Goal: Book appointment/travel/reservation

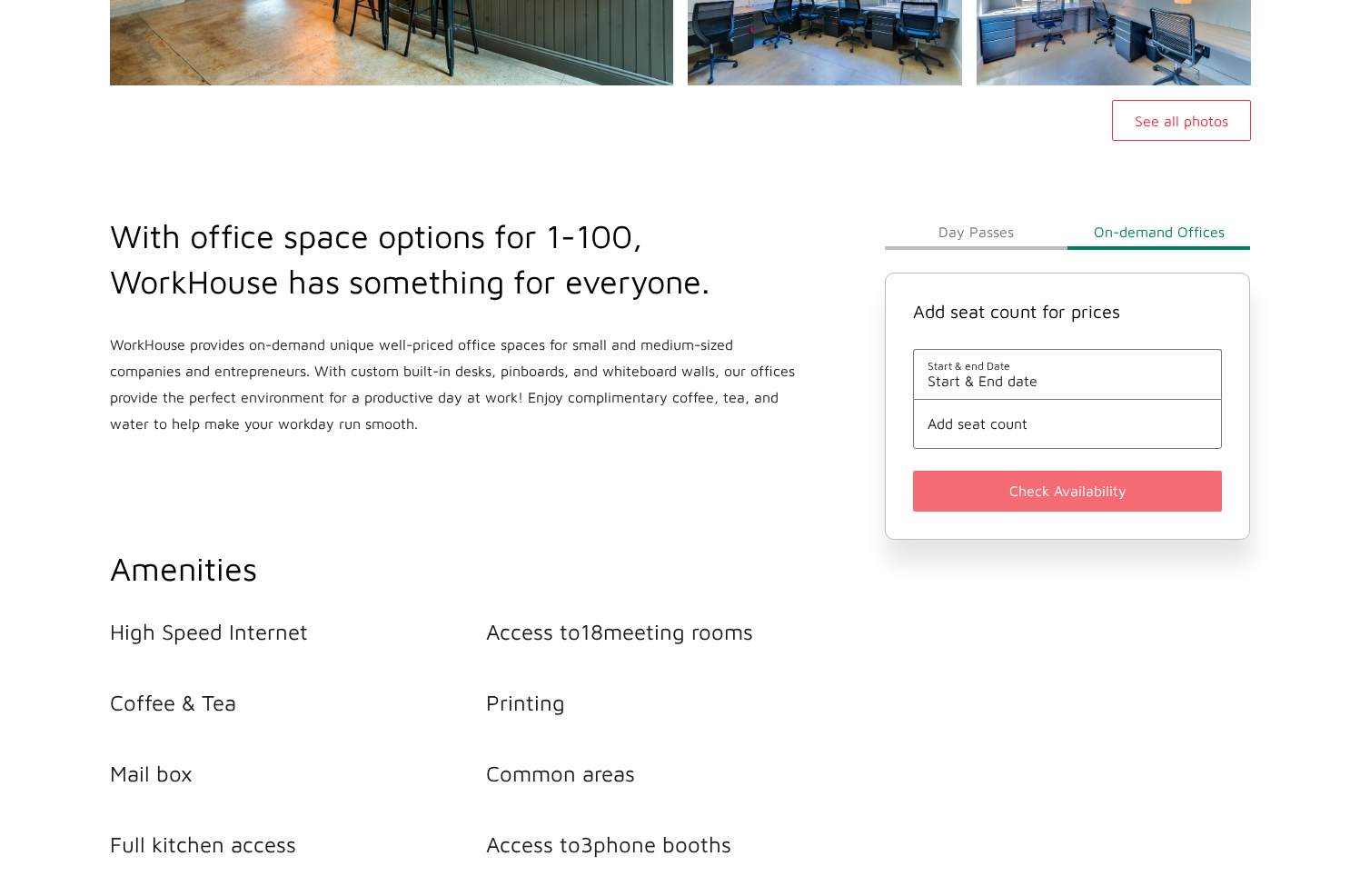
scroll to position [513, 0]
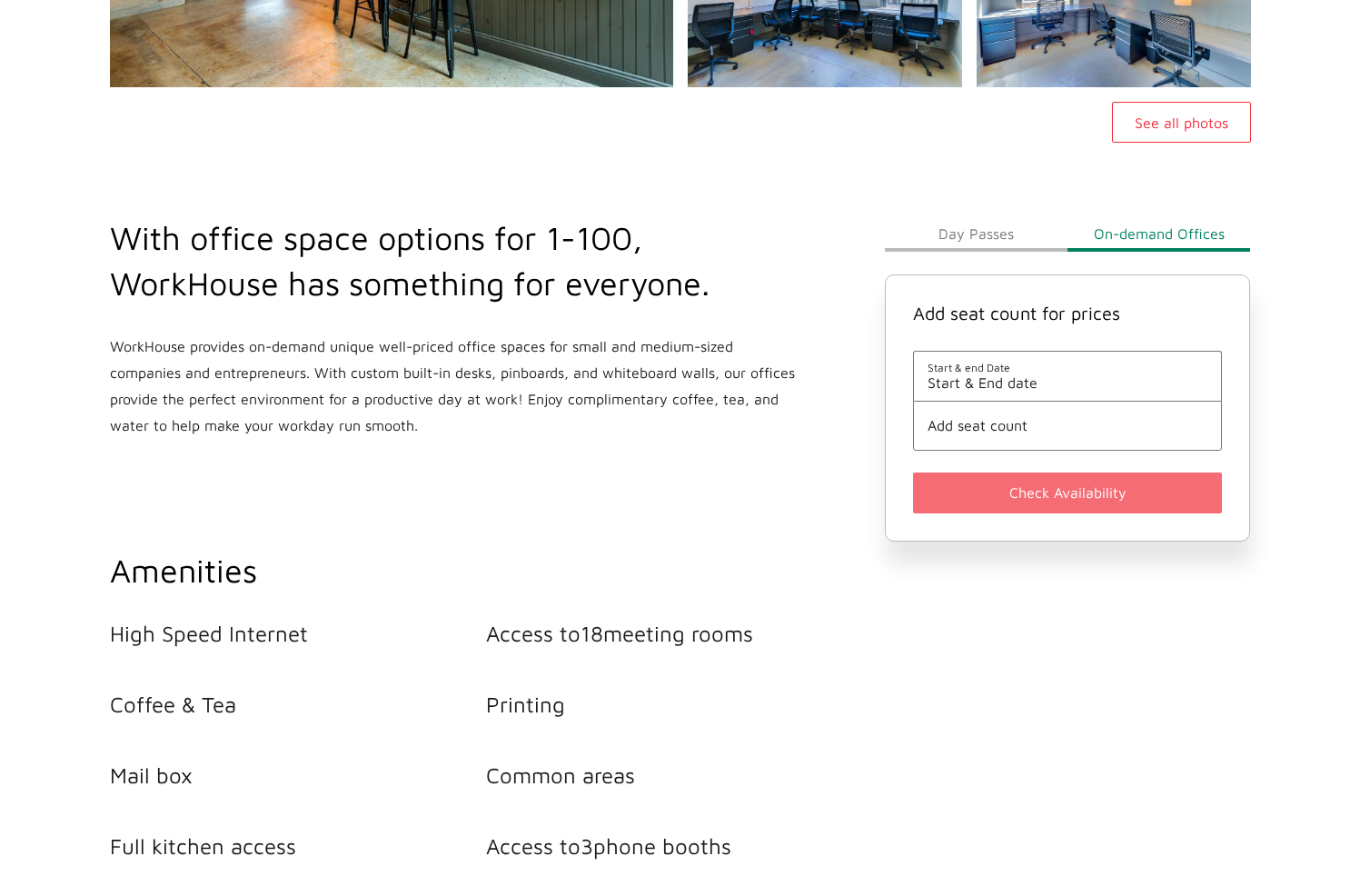
click at [968, 240] on button "Day Passes" at bounding box center [977, 233] width 183 height 37
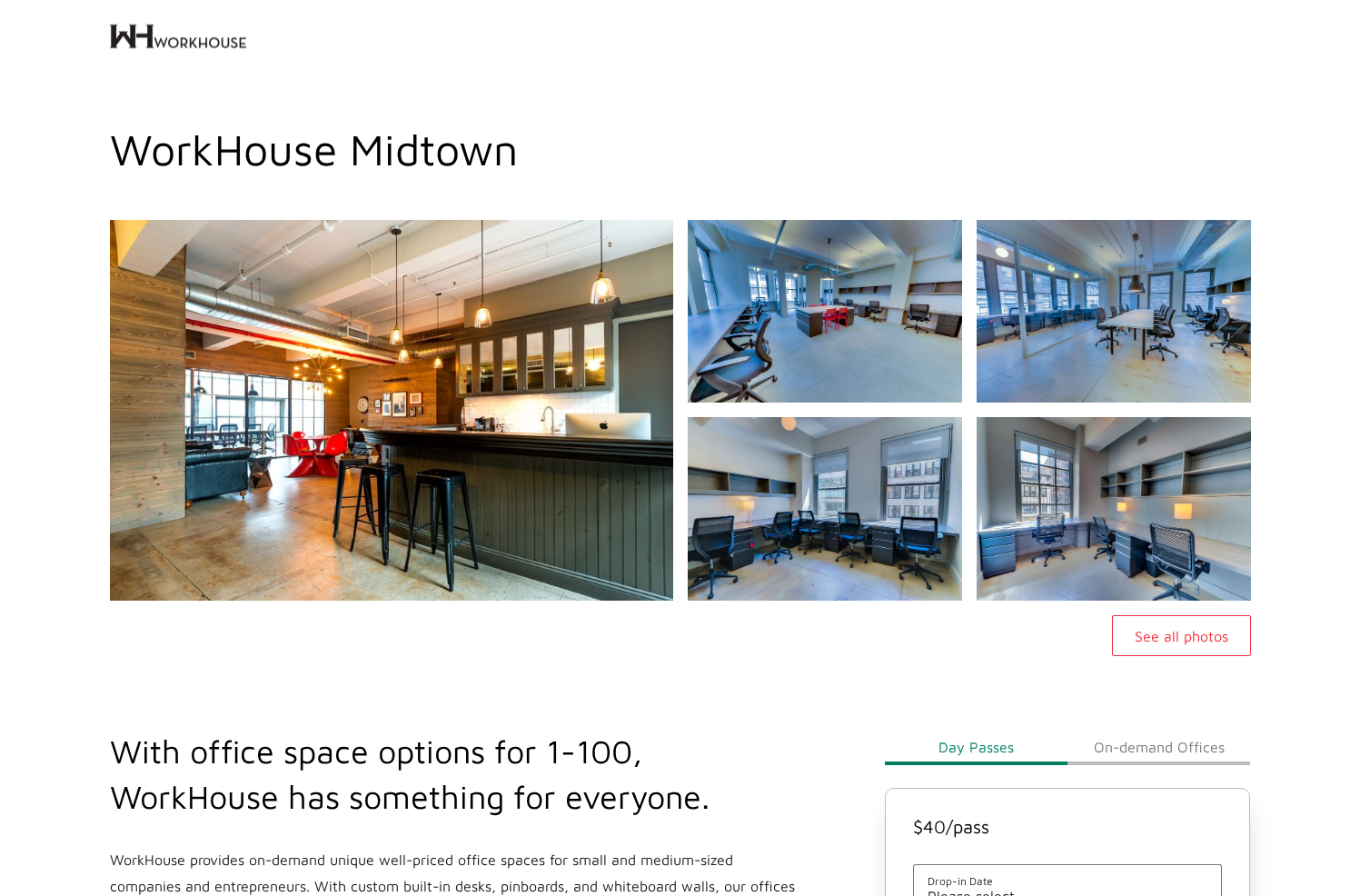
click at [1201, 642] on button "See all photos" at bounding box center [1182, 635] width 139 height 41
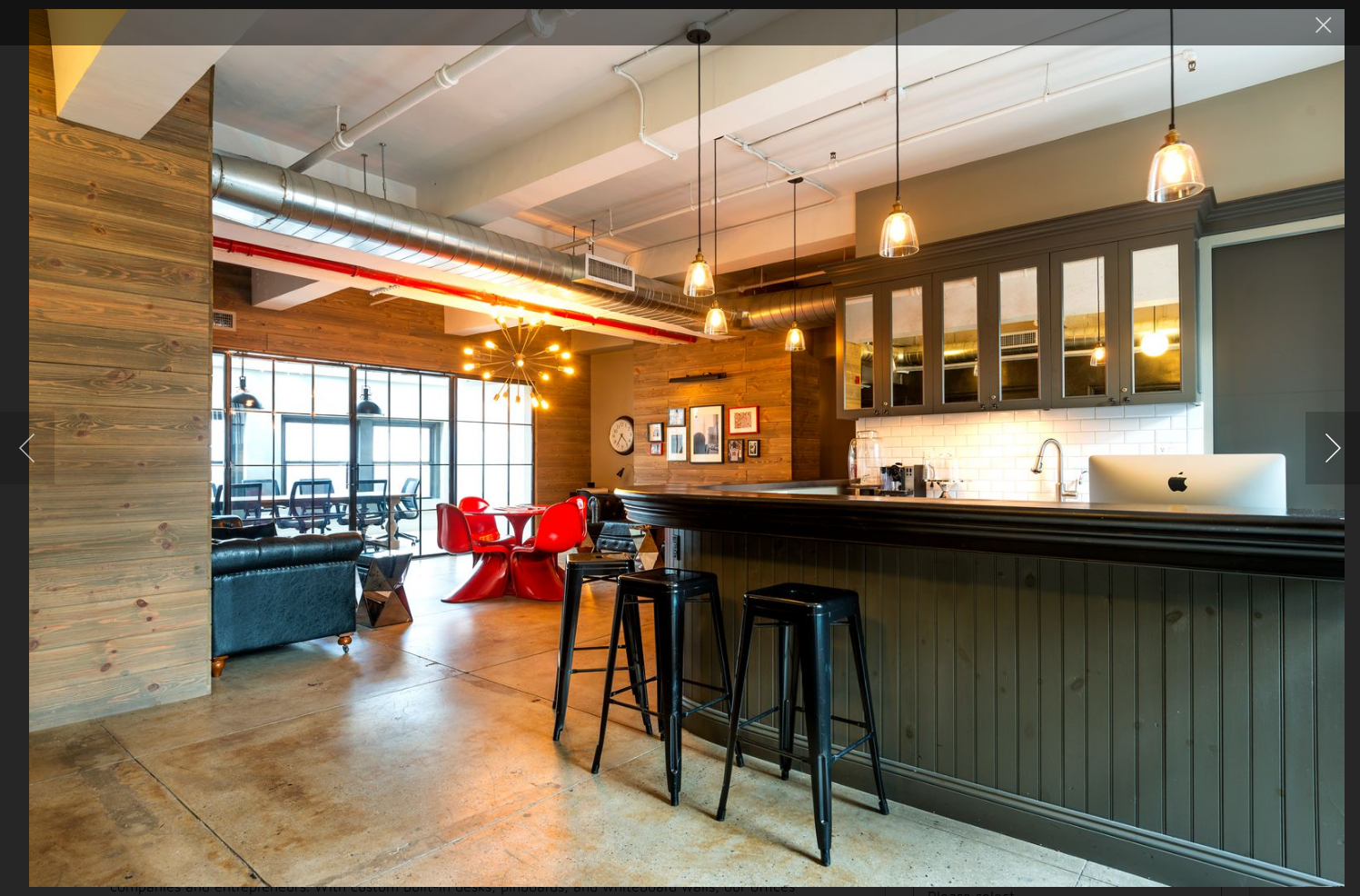
click at [1325, 450] on button "Next image" at bounding box center [1333, 448] width 55 height 72
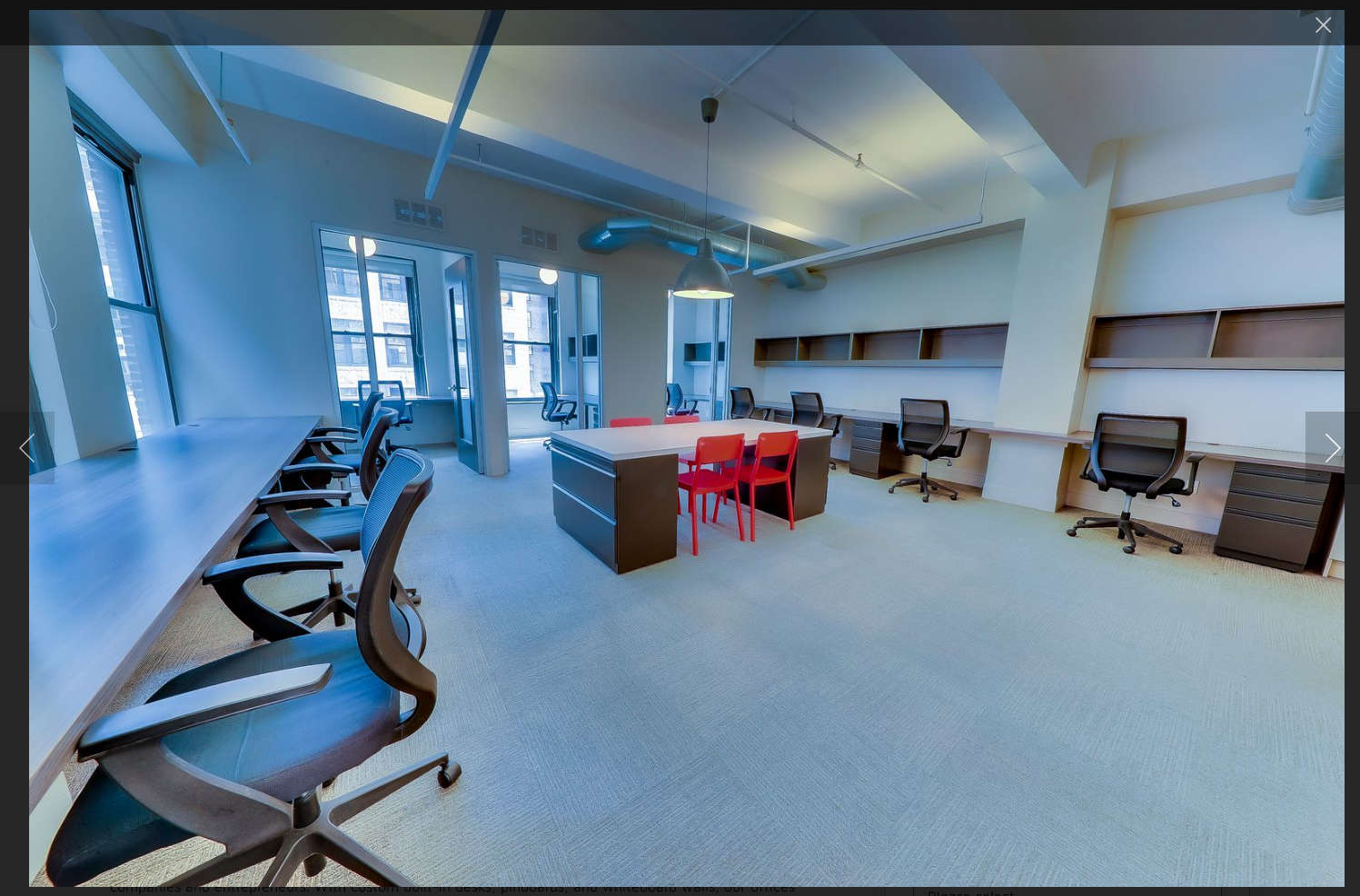
click at [1325, 450] on button "Next image" at bounding box center [1333, 448] width 55 height 72
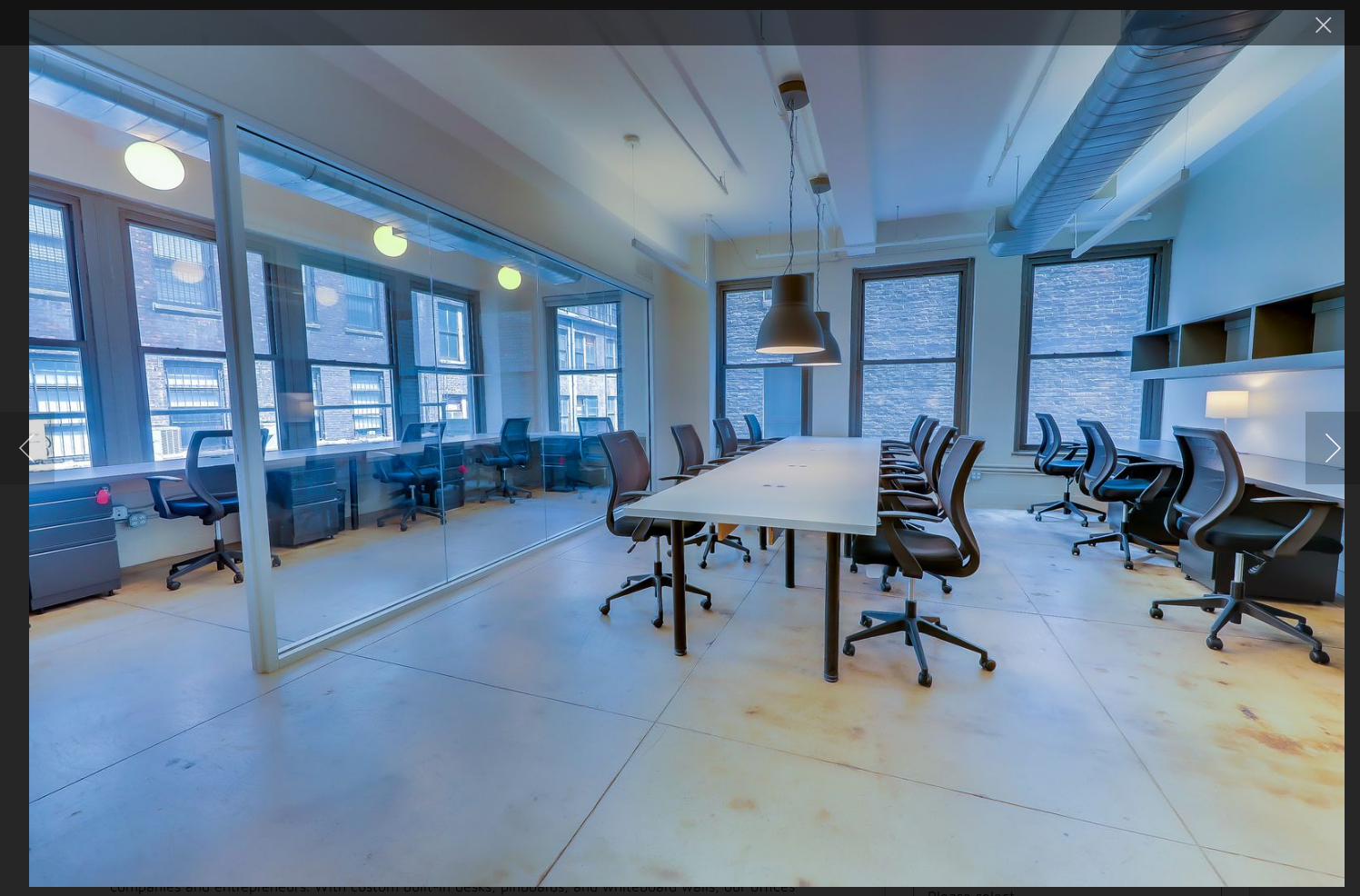
click at [1325, 450] on button "Next image" at bounding box center [1333, 448] width 55 height 72
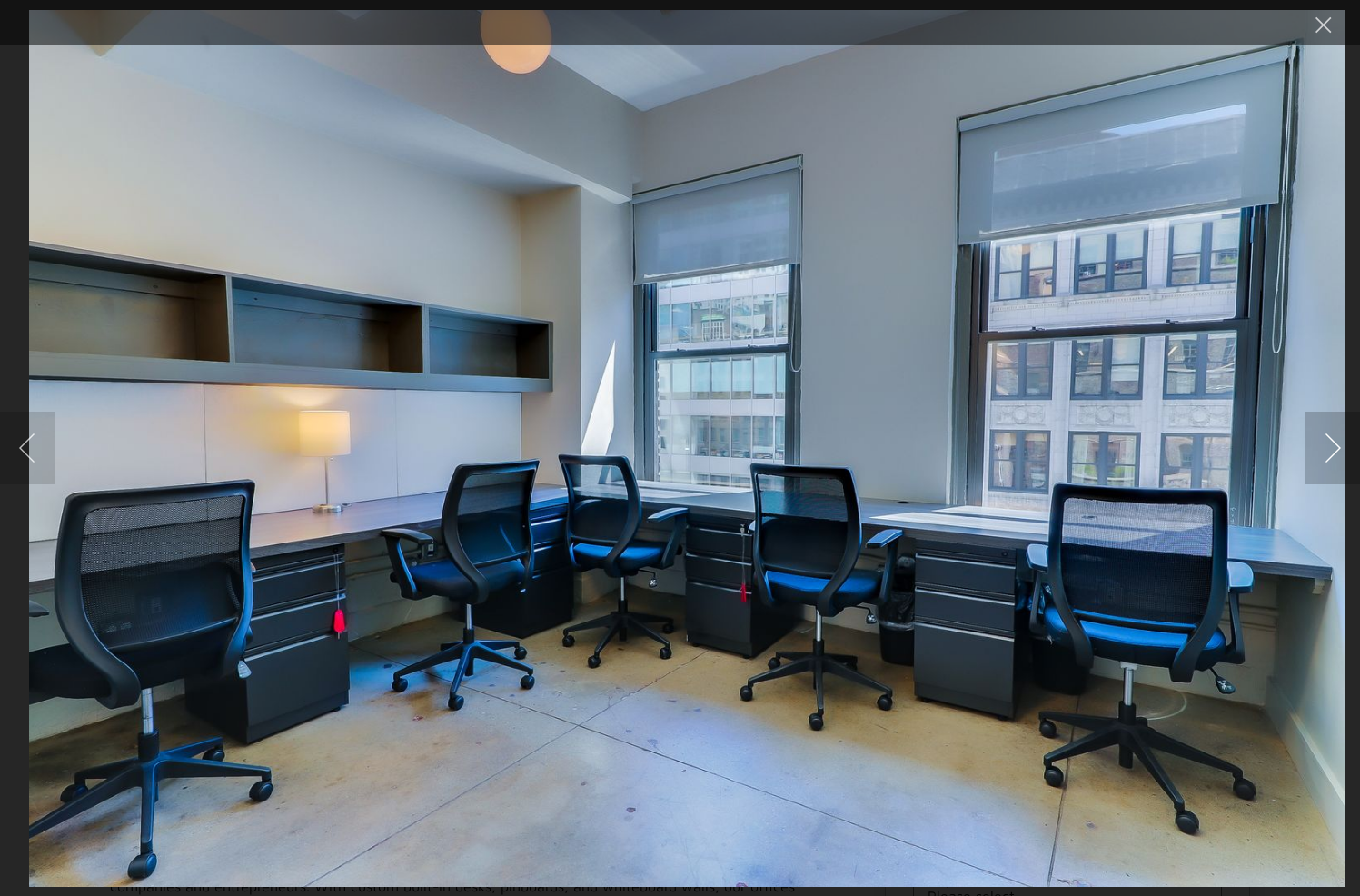
click at [1325, 450] on button "Next image" at bounding box center [1333, 448] width 55 height 72
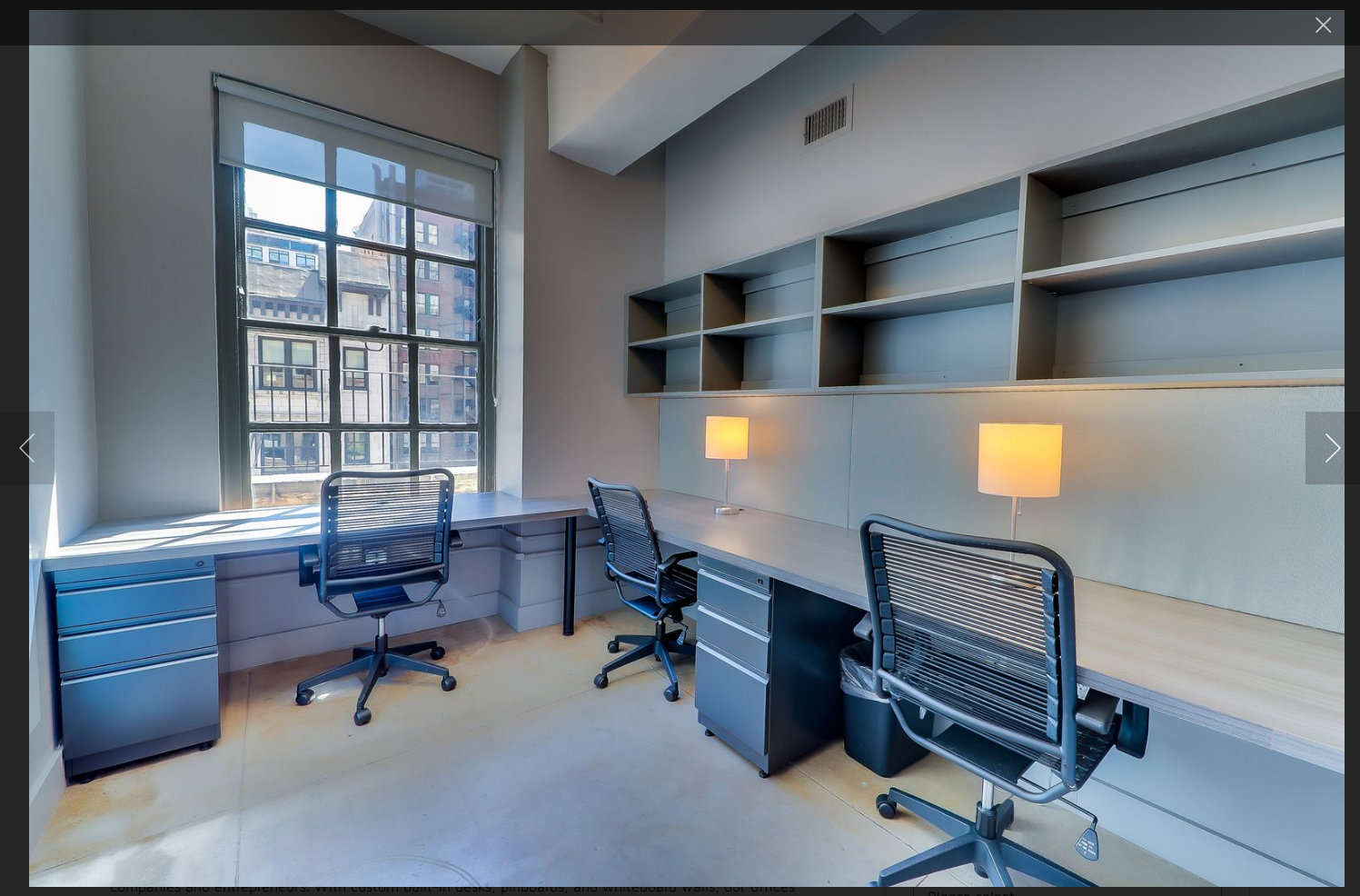
click at [1325, 450] on button "Next image" at bounding box center [1333, 448] width 55 height 72
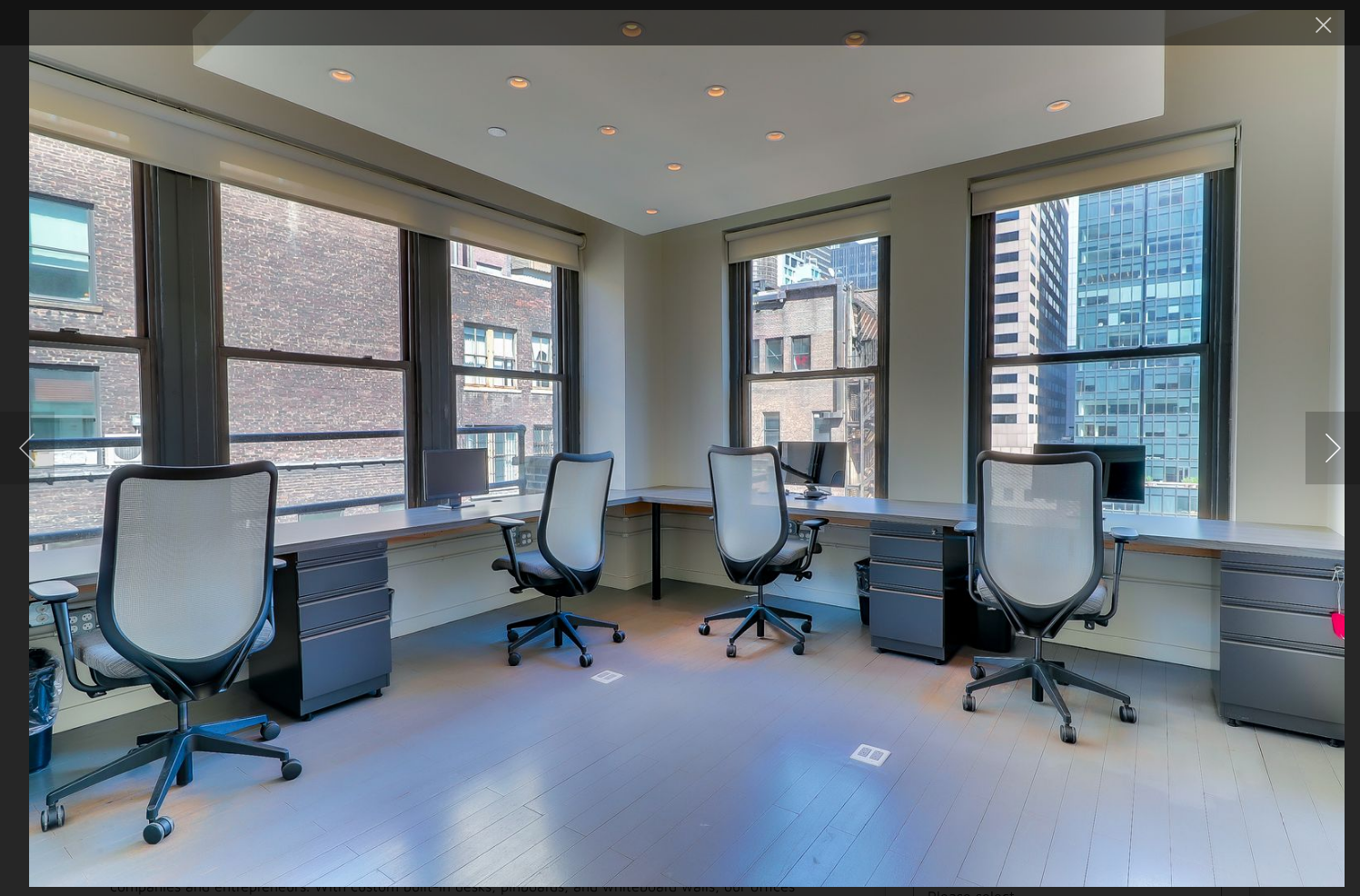
click at [1325, 450] on button "Next image" at bounding box center [1333, 448] width 55 height 72
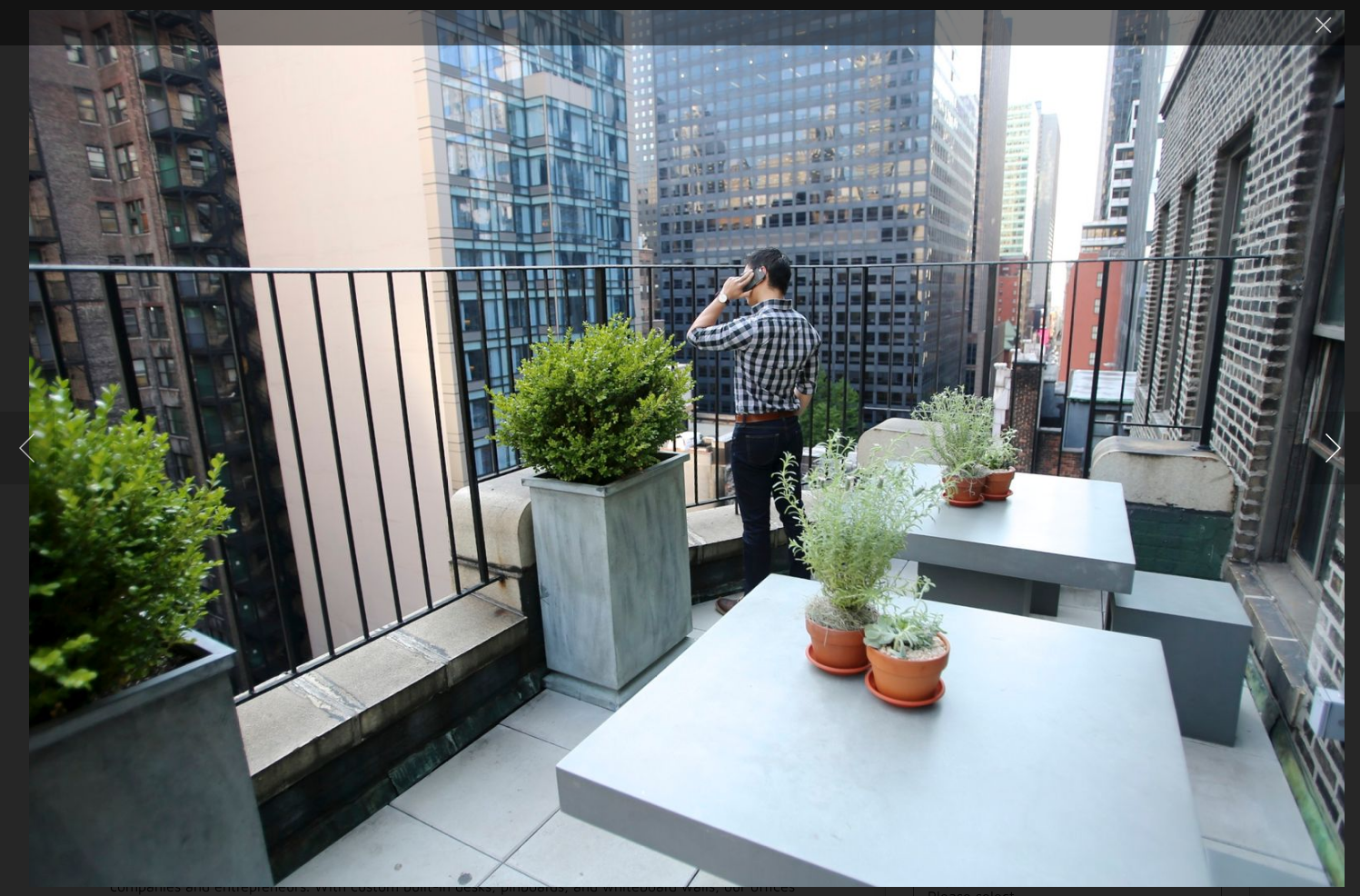
click at [1325, 450] on button "Next image" at bounding box center [1333, 448] width 55 height 72
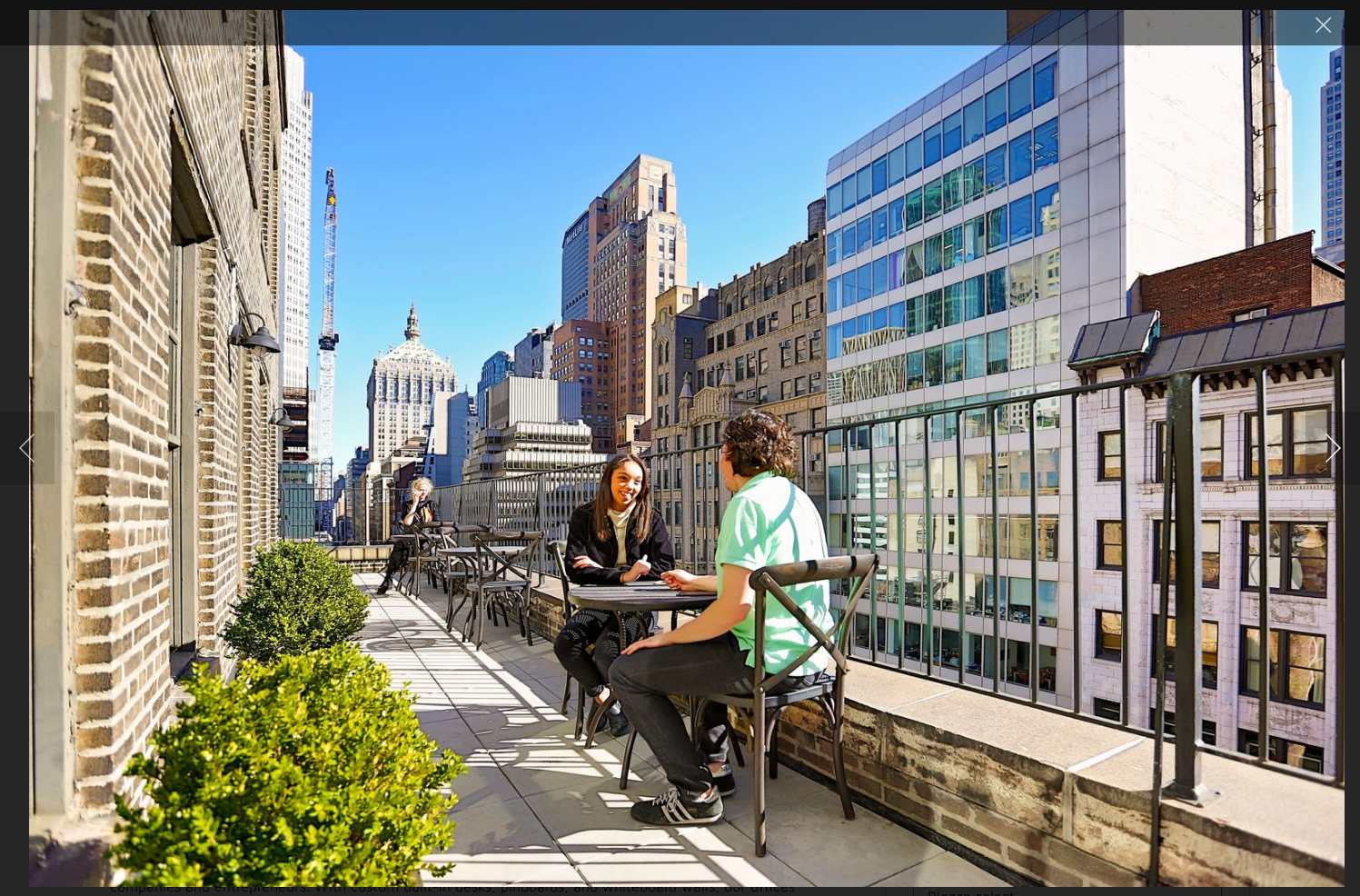
click at [1325, 450] on button "Next image" at bounding box center [1333, 448] width 55 height 72
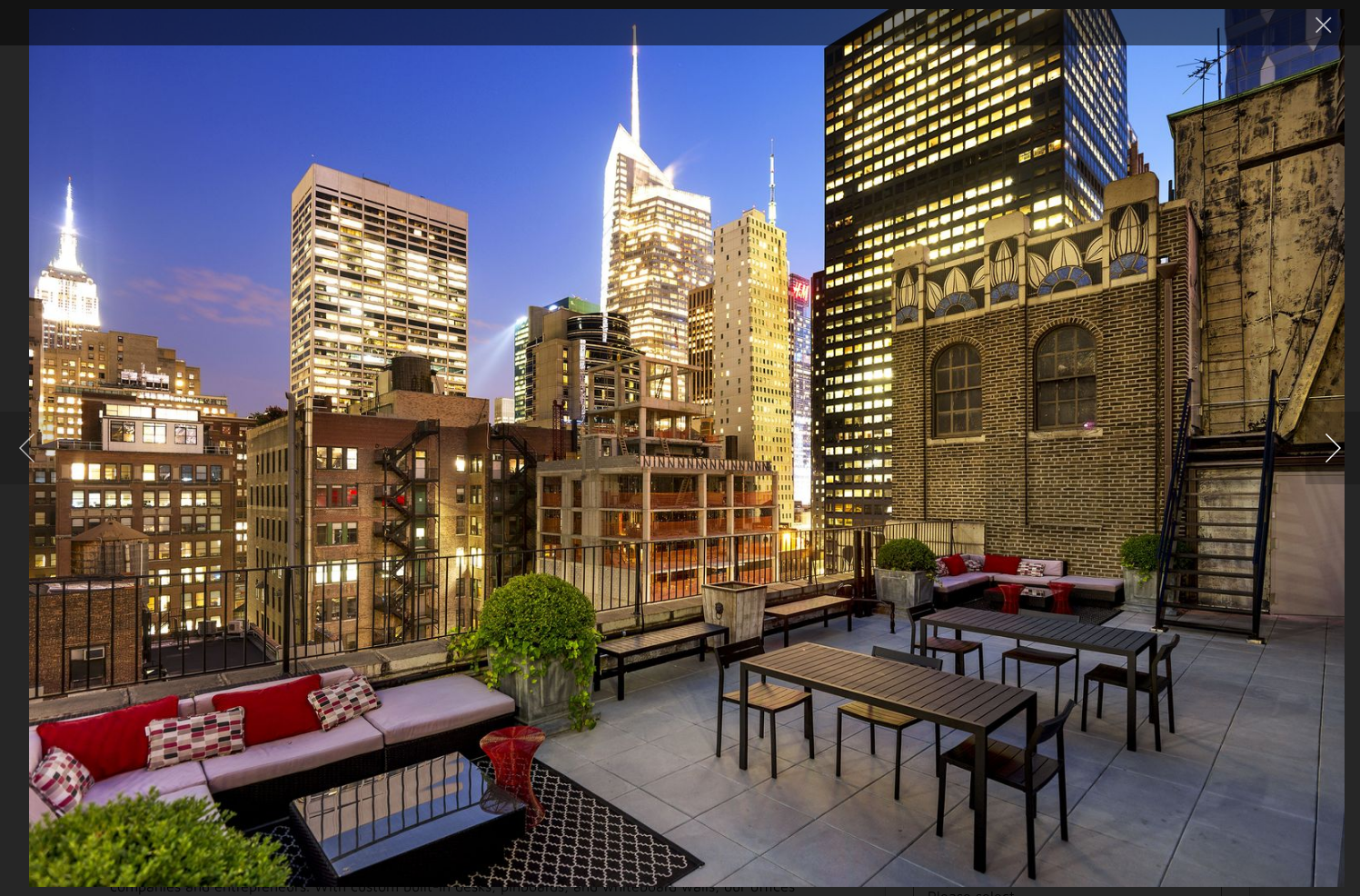
click at [1335, 448] on button "Next image" at bounding box center [1333, 448] width 55 height 72
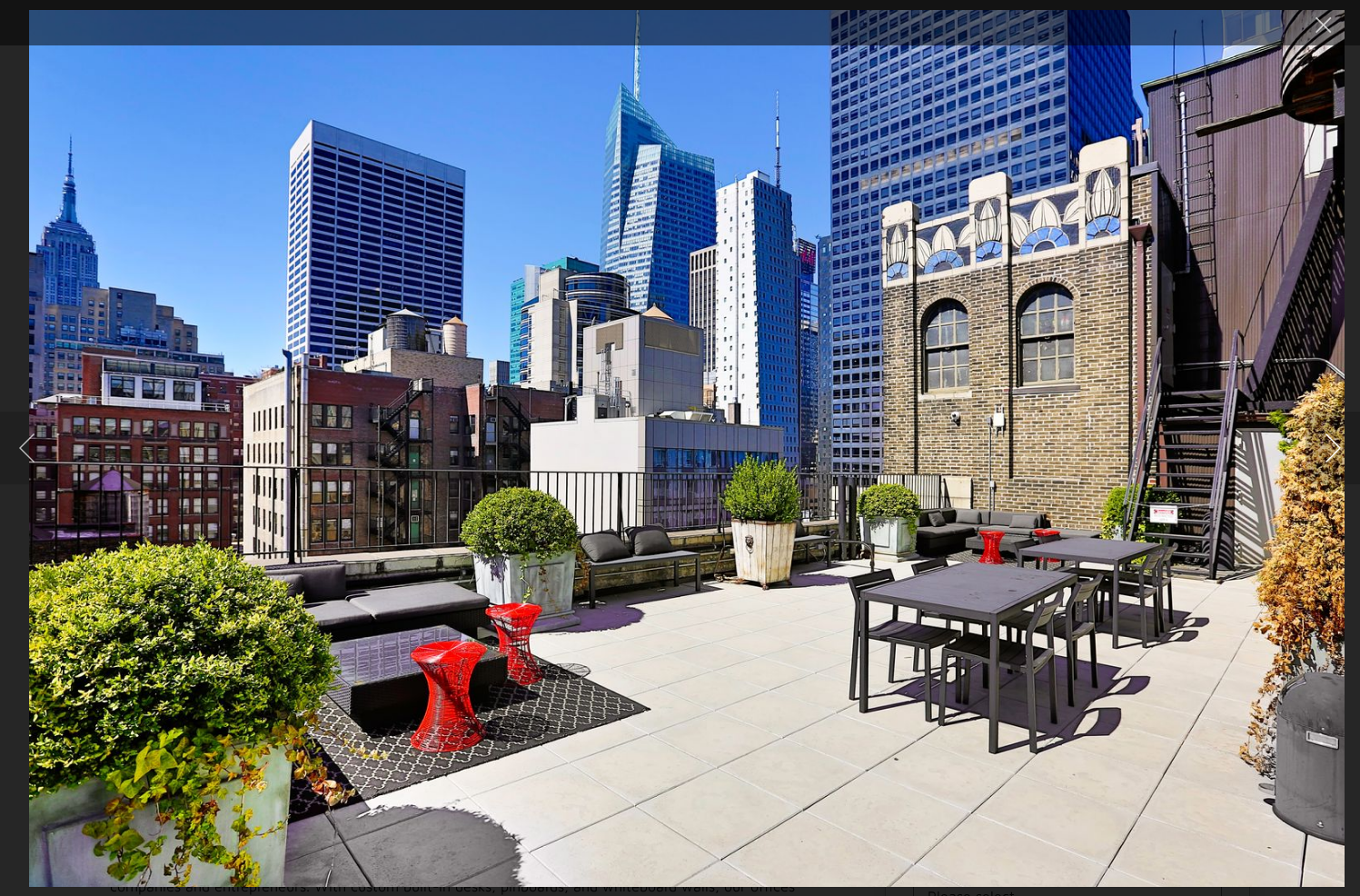
click at [1335, 448] on button "Next image" at bounding box center [1333, 448] width 55 height 72
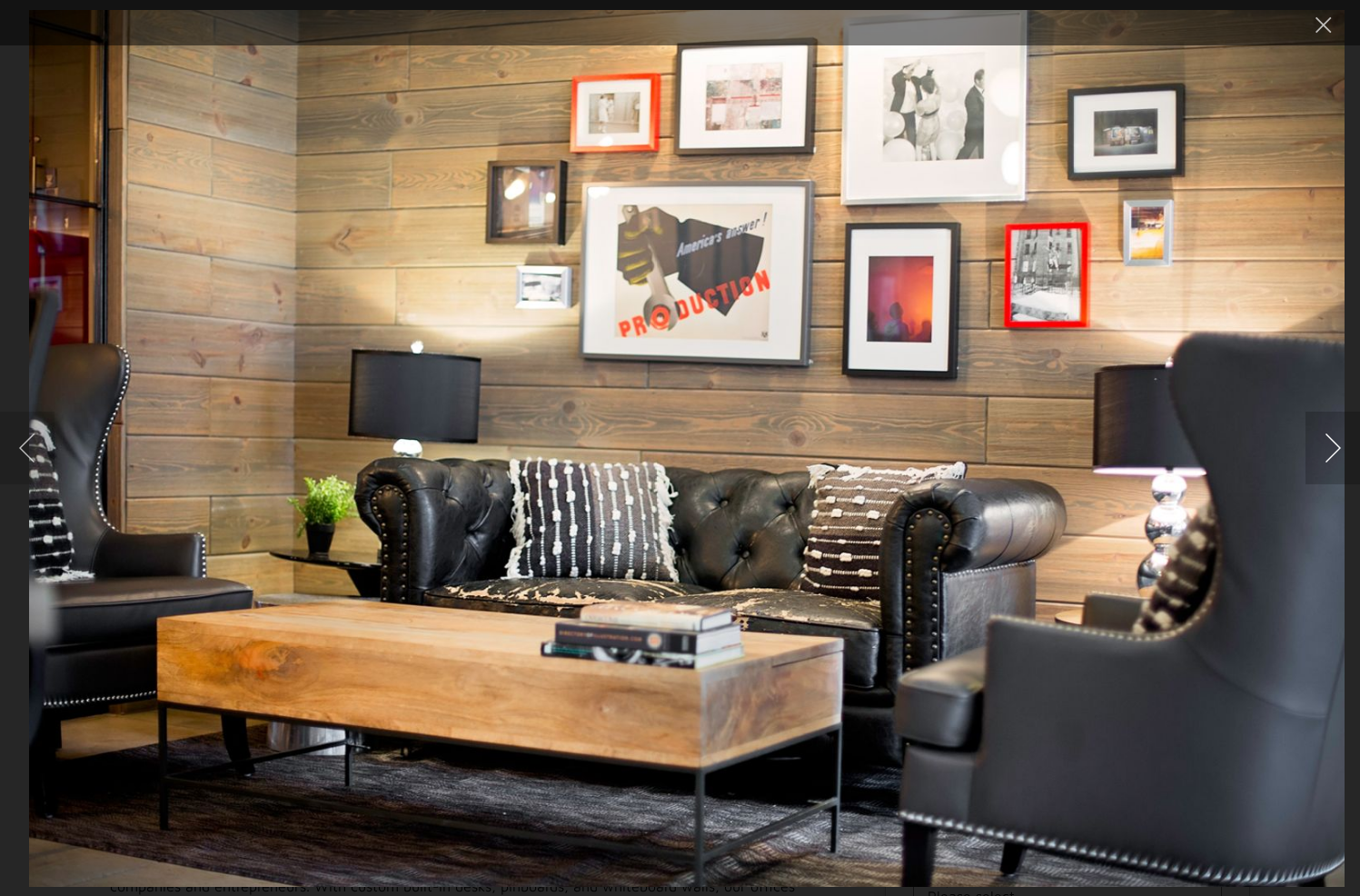
click at [1335, 448] on button "Next image" at bounding box center [1333, 448] width 55 height 72
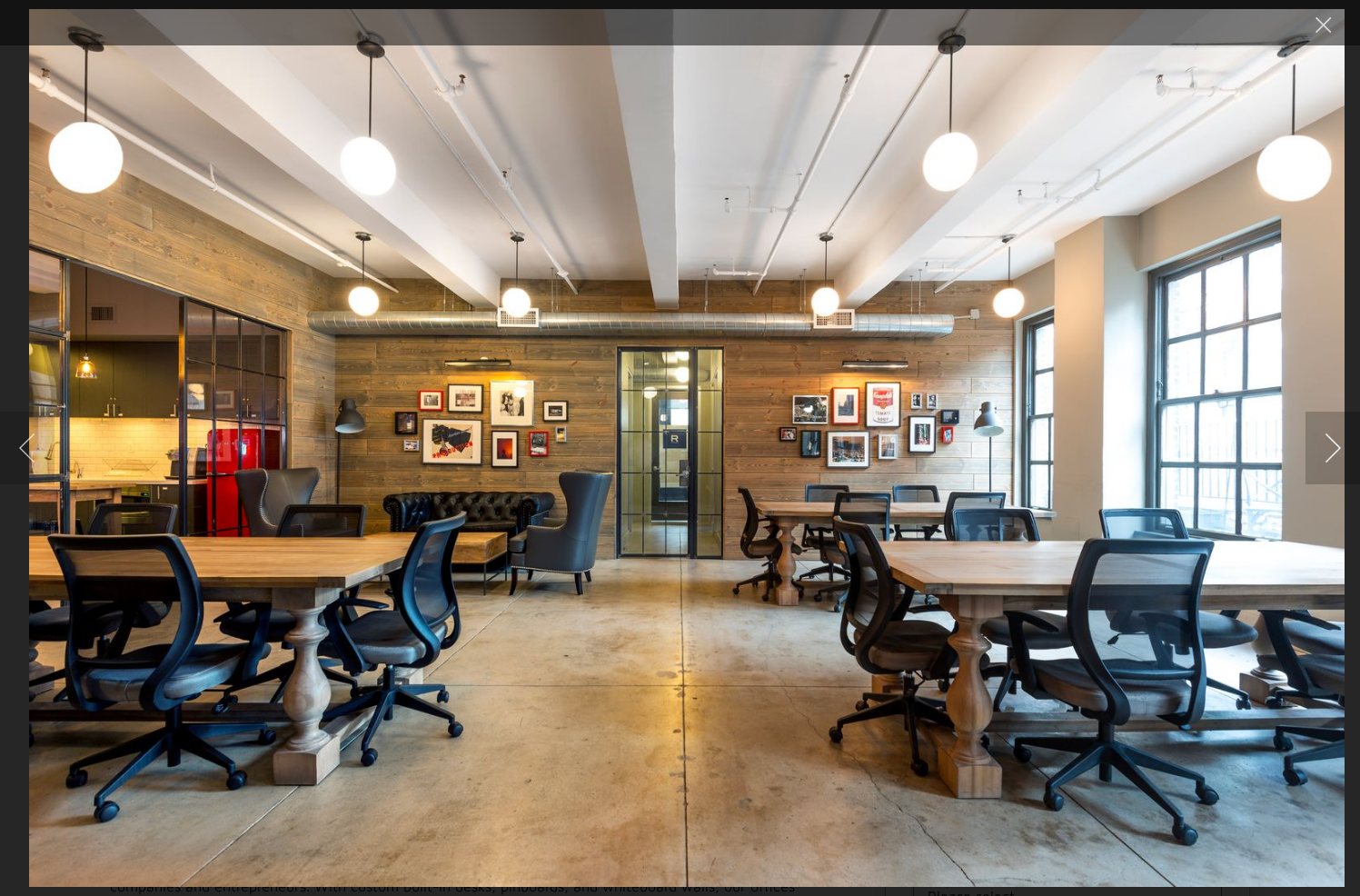
click at [1335, 448] on button "Next image" at bounding box center [1333, 448] width 55 height 72
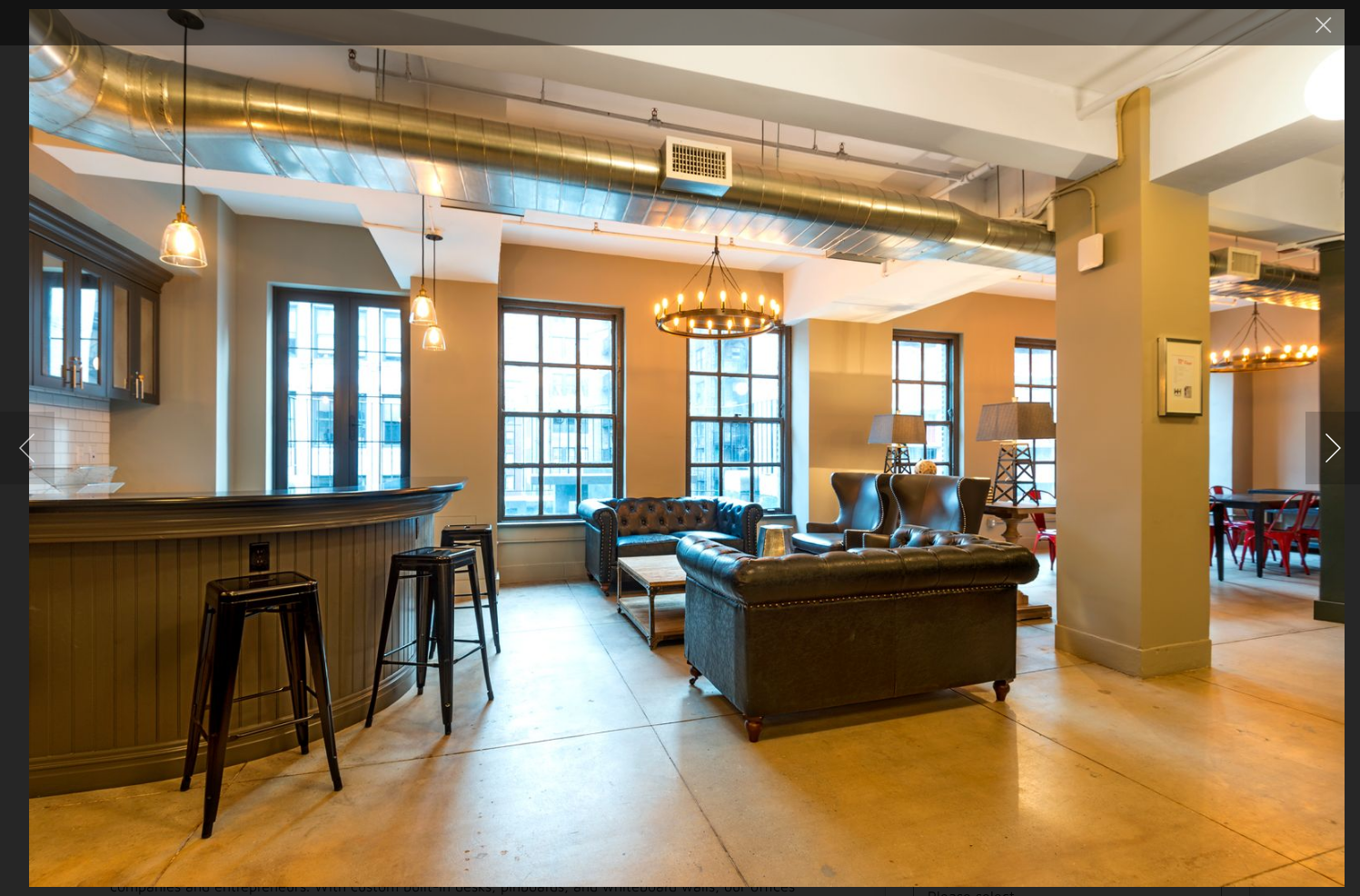
click at [1335, 448] on button "Next image" at bounding box center [1333, 448] width 55 height 72
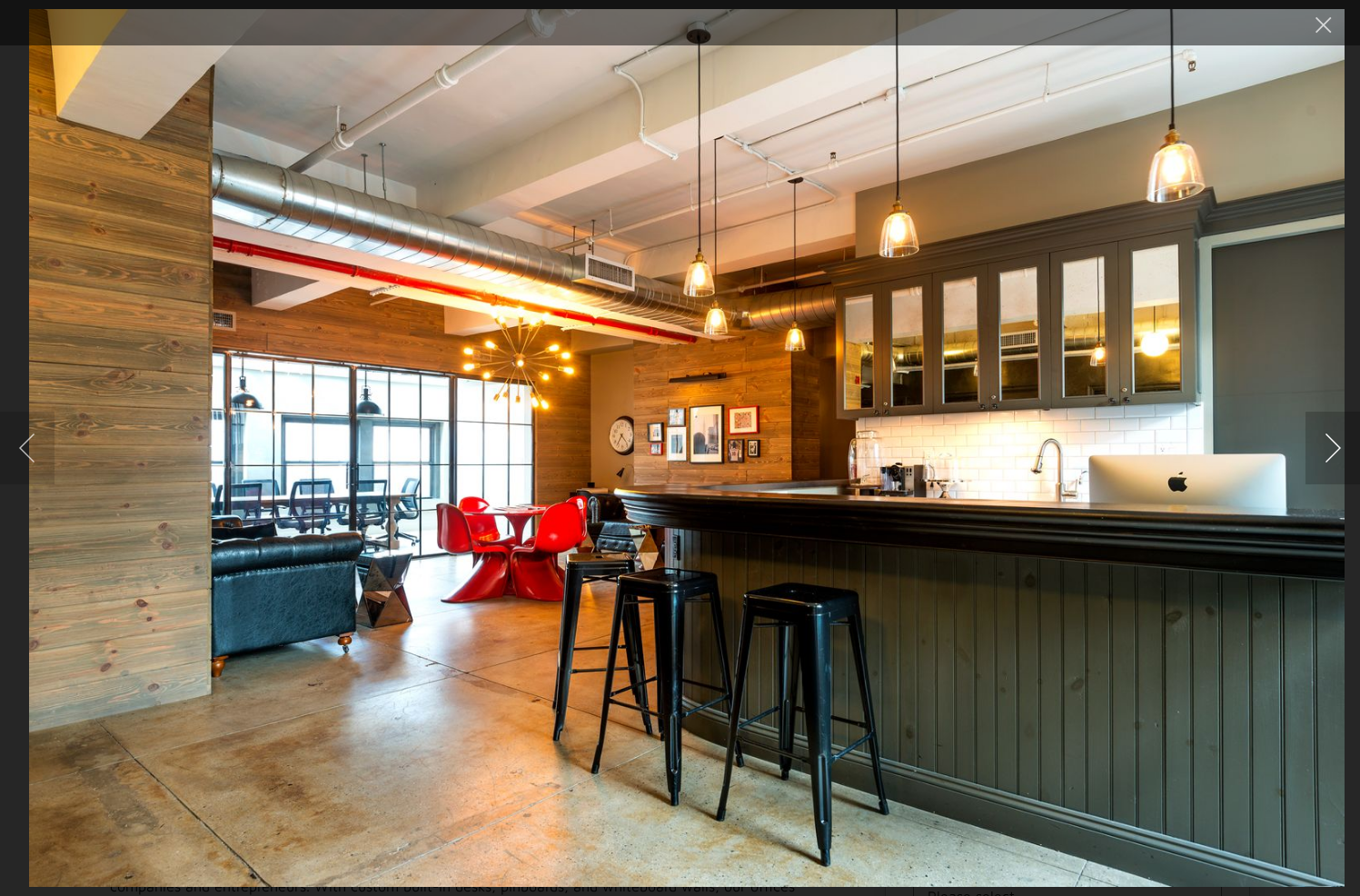
click at [1335, 448] on button "Next image" at bounding box center [1333, 448] width 55 height 72
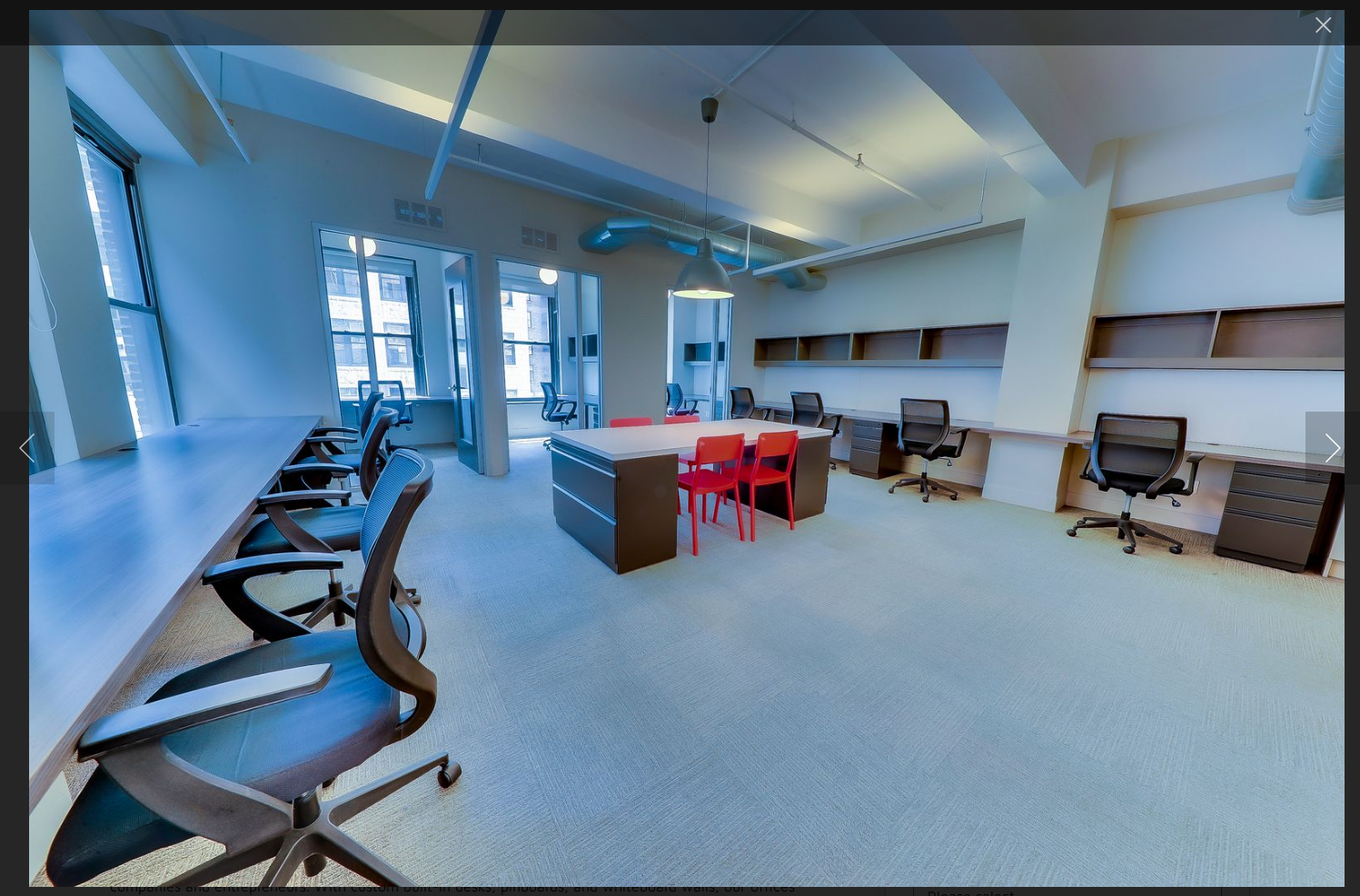
click at [1335, 448] on button "Next image" at bounding box center [1333, 448] width 55 height 72
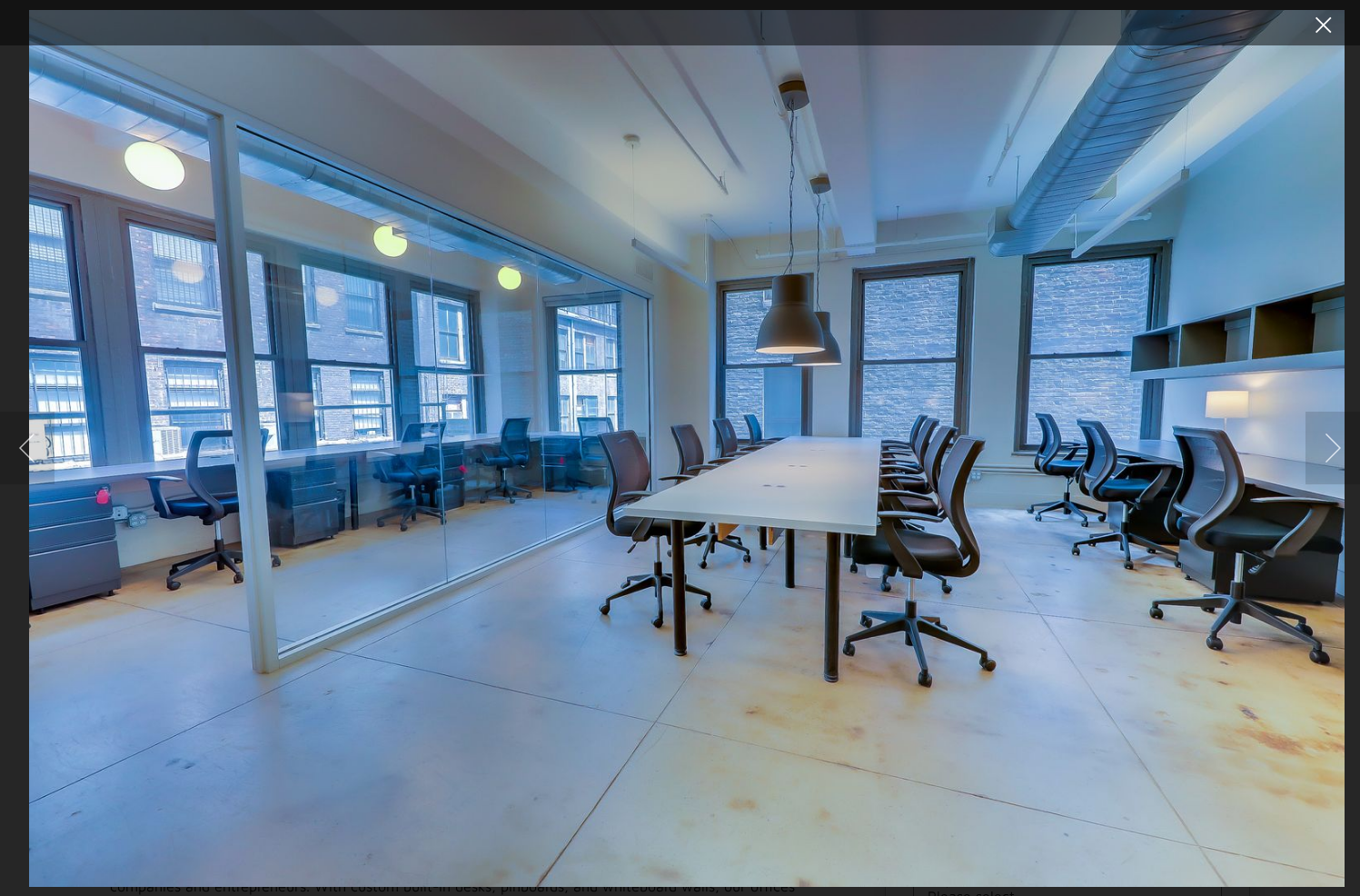
click at [1322, 14] on button "Close lightbox" at bounding box center [1324, 25] width 37 height 32
